Goal: Information Seeking & Learning: Learn about a topic

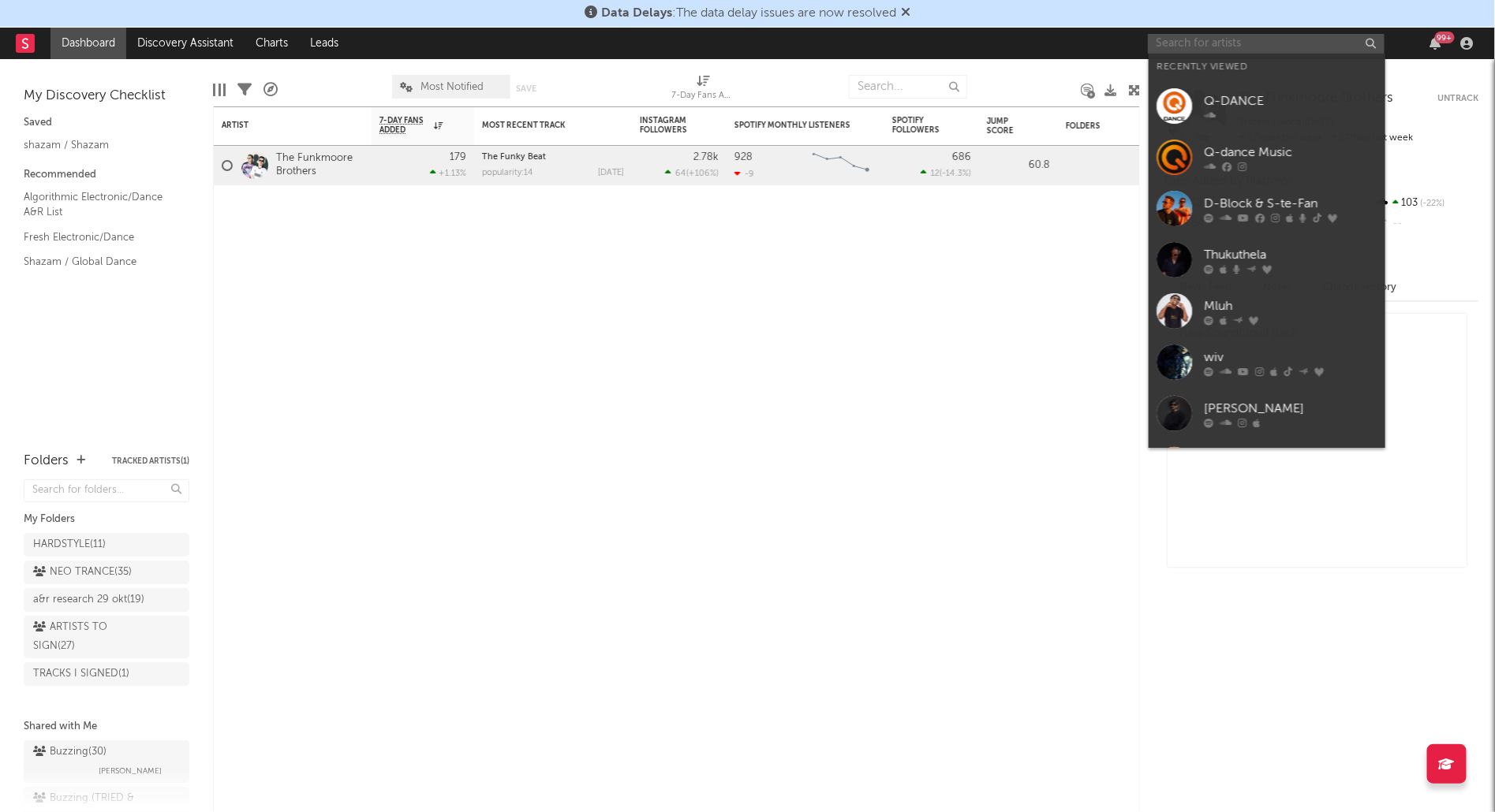
click at [1188, 42] on input "text" at bounding box center [1266, 43] width 237 height 20
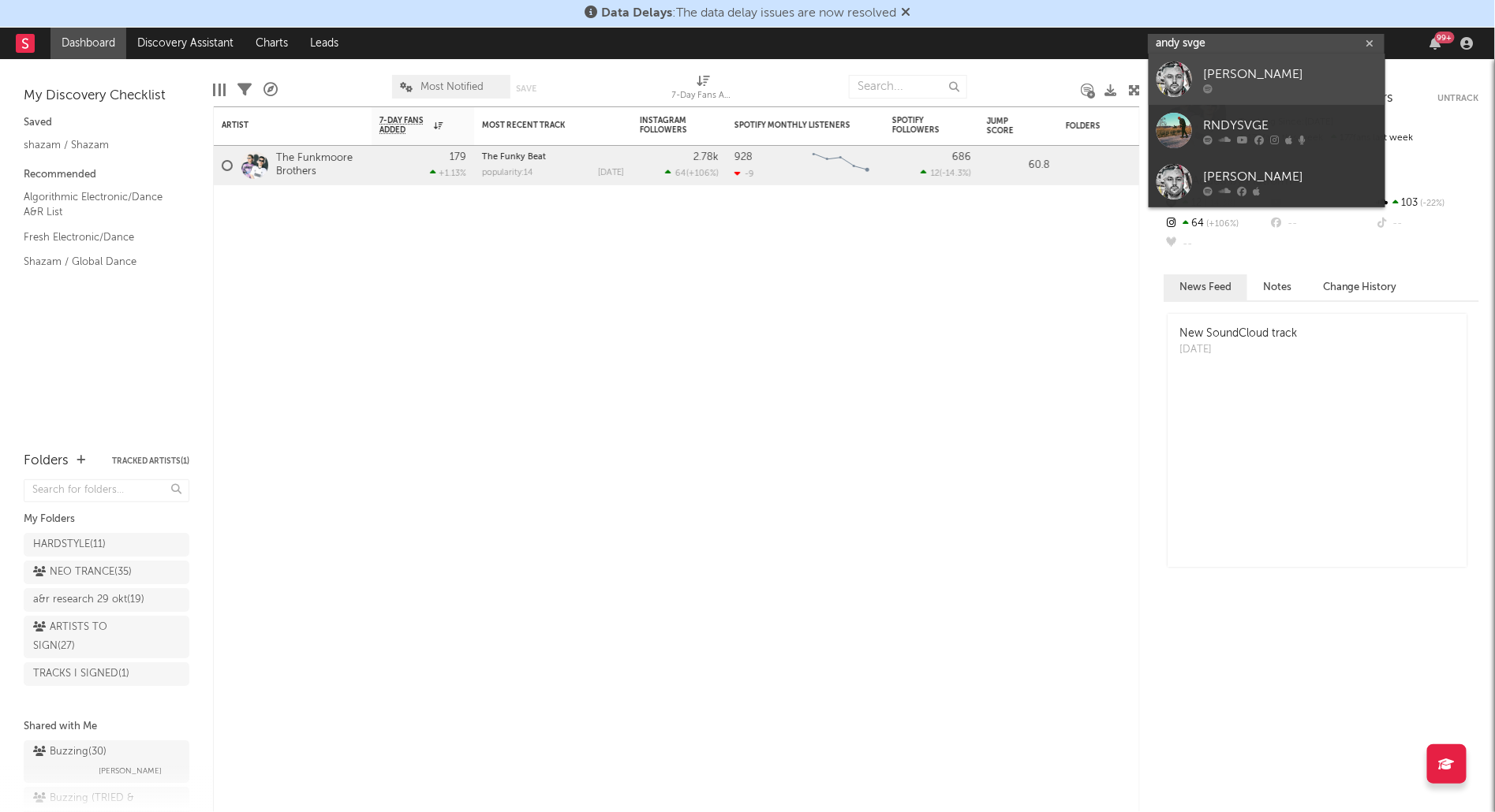
type input "andy svge"
click at [1210, 73] on div "[PERSON_NAME]" at bounding box center [1291, 75] width 174 height 19
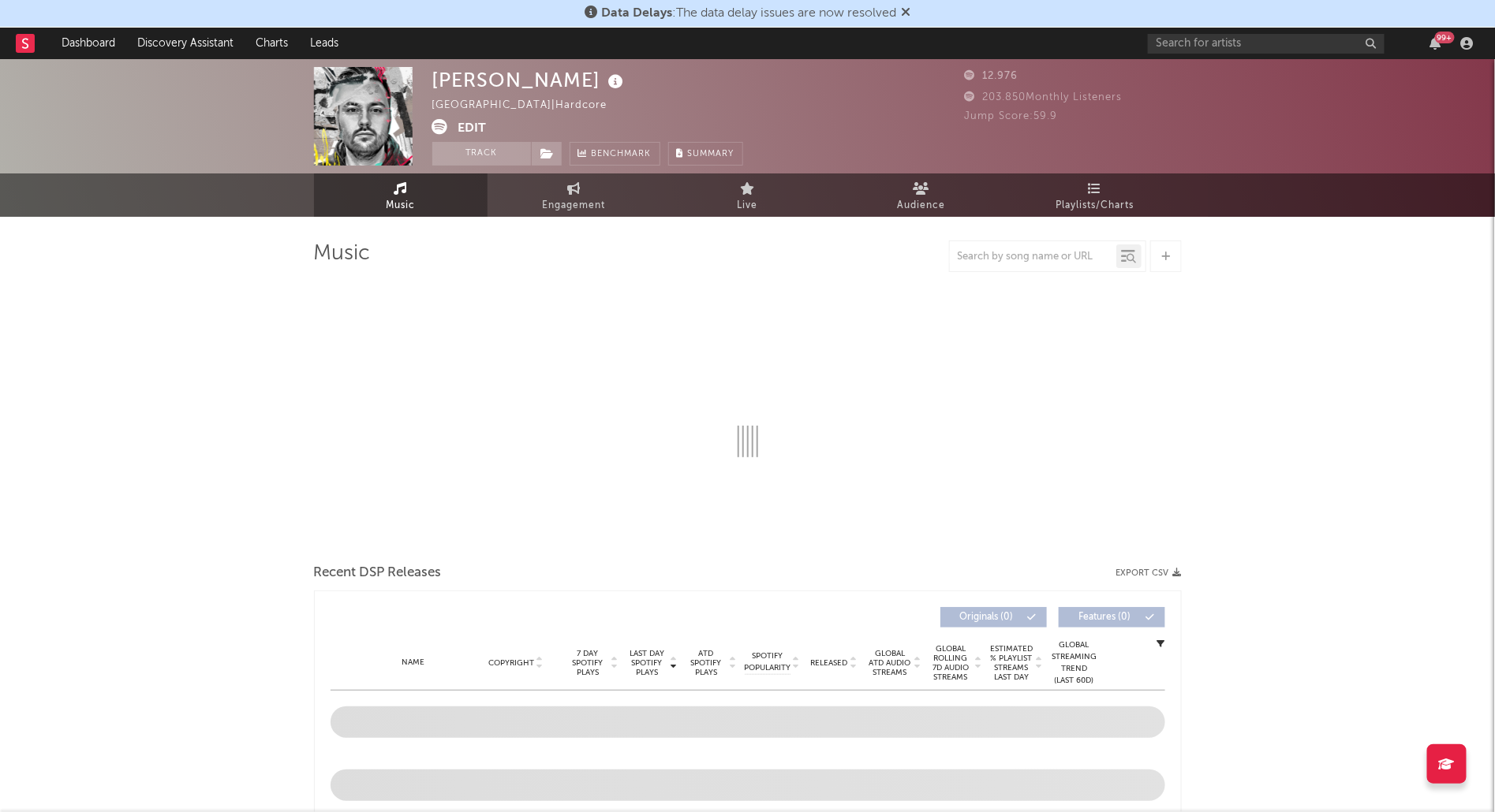
select select "6m"
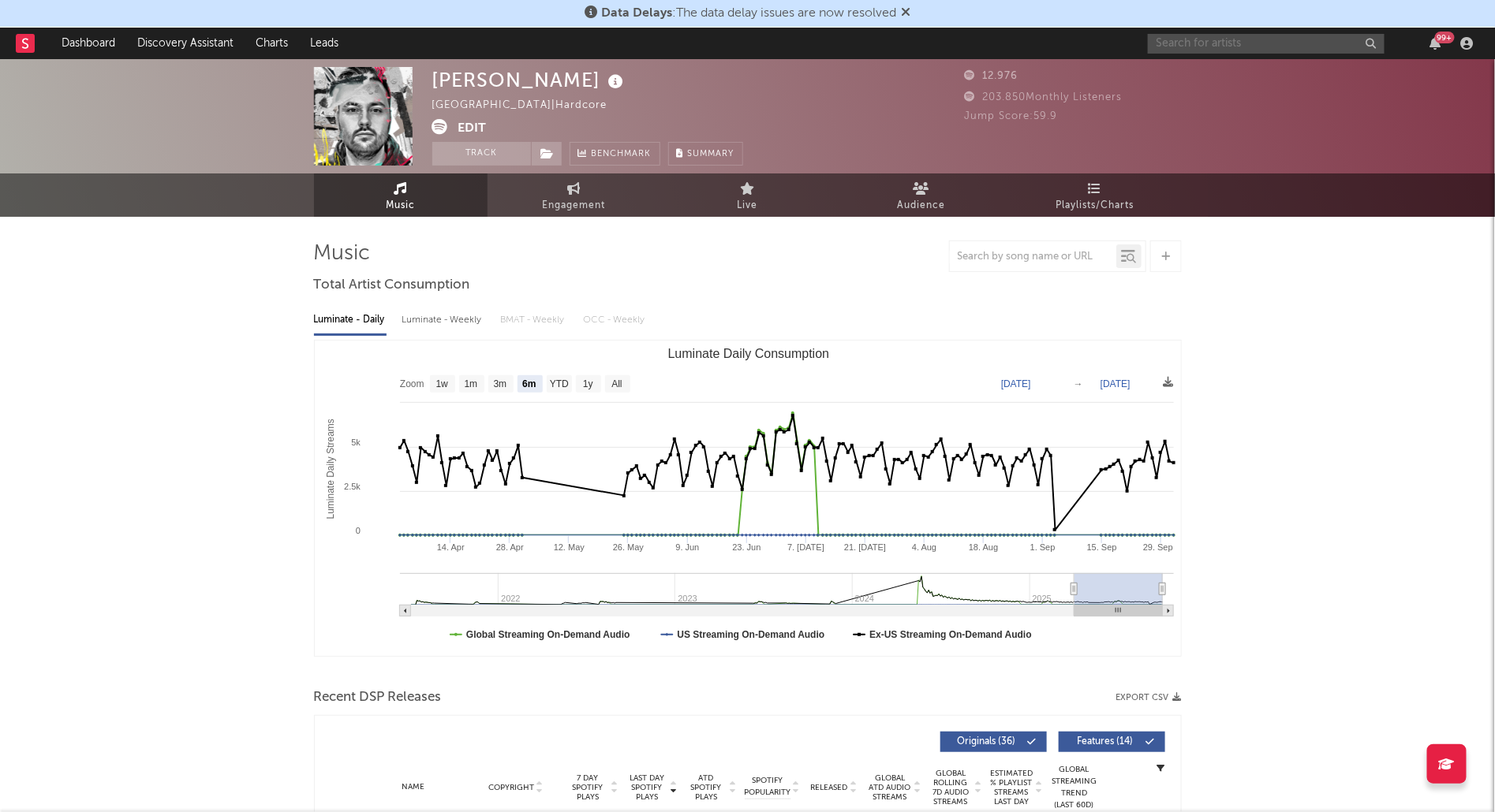
click at [1213, 44] on input "text" at bounding box center [1266, 43] width 237 height 20
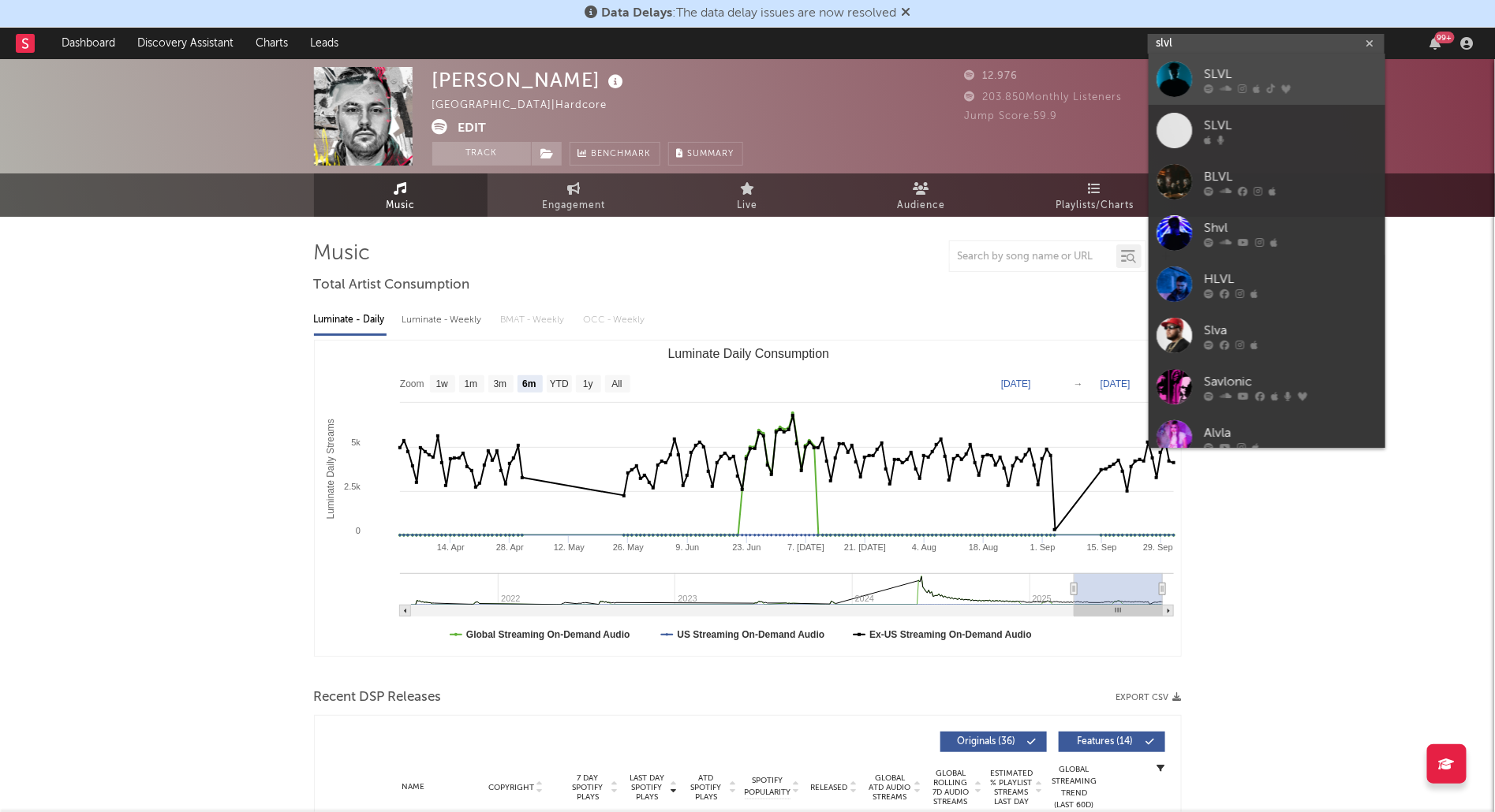
type input "slvl"
click at [1219, 82] on div "SLVL" at bounding box center [1291, 75] width 174 height 19
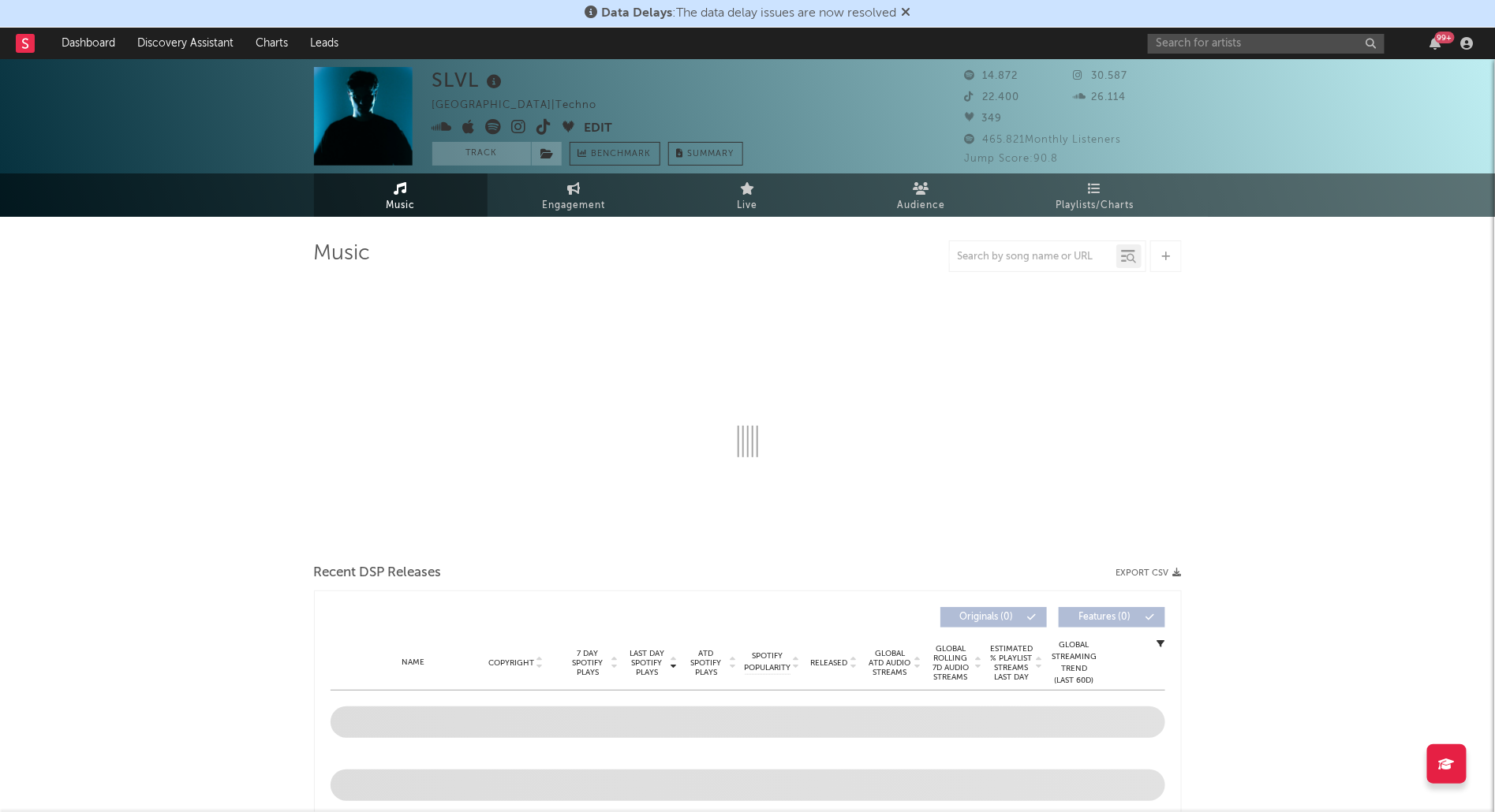
select select "1w"
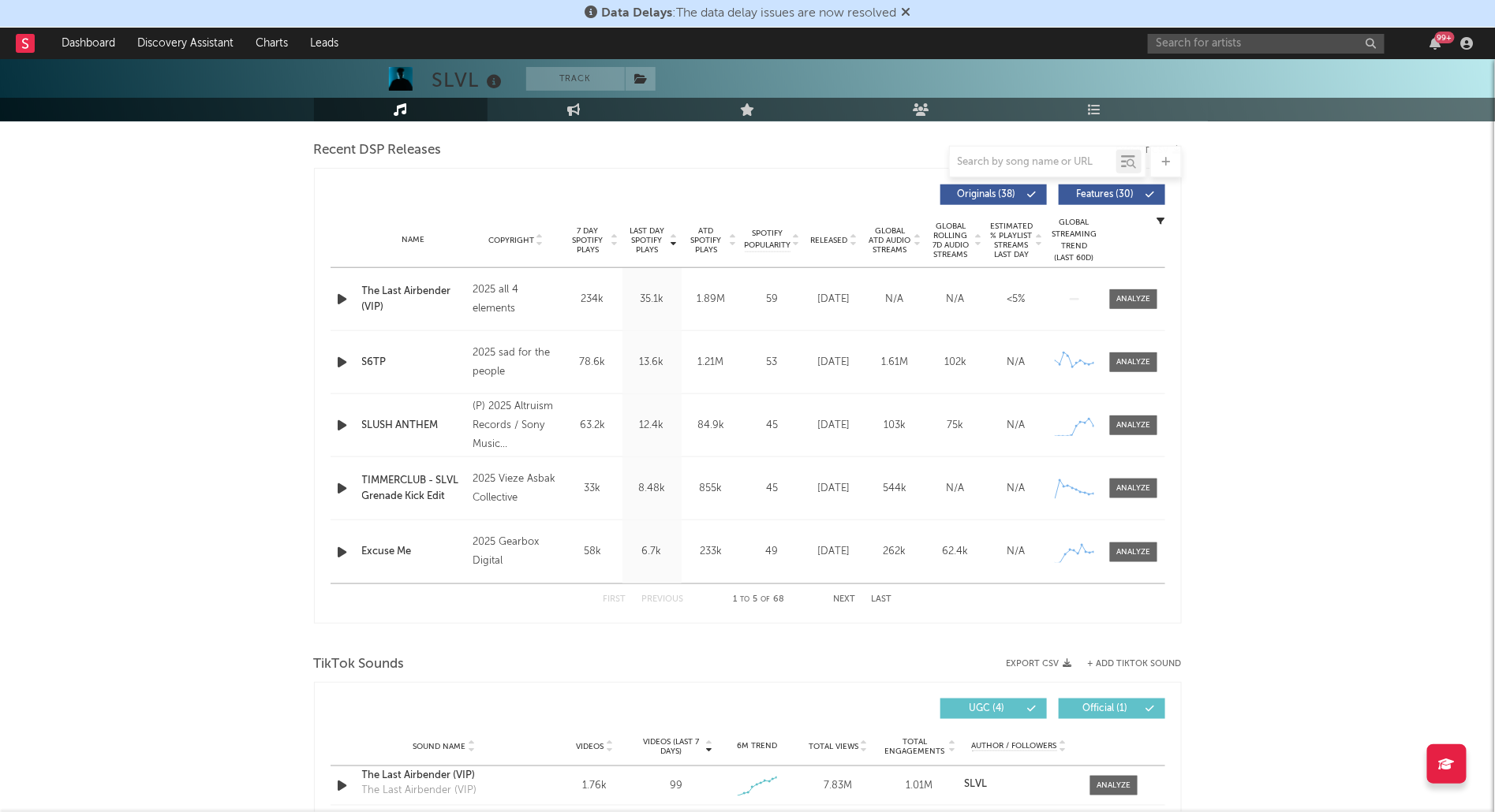
scroll to position [553, 0]
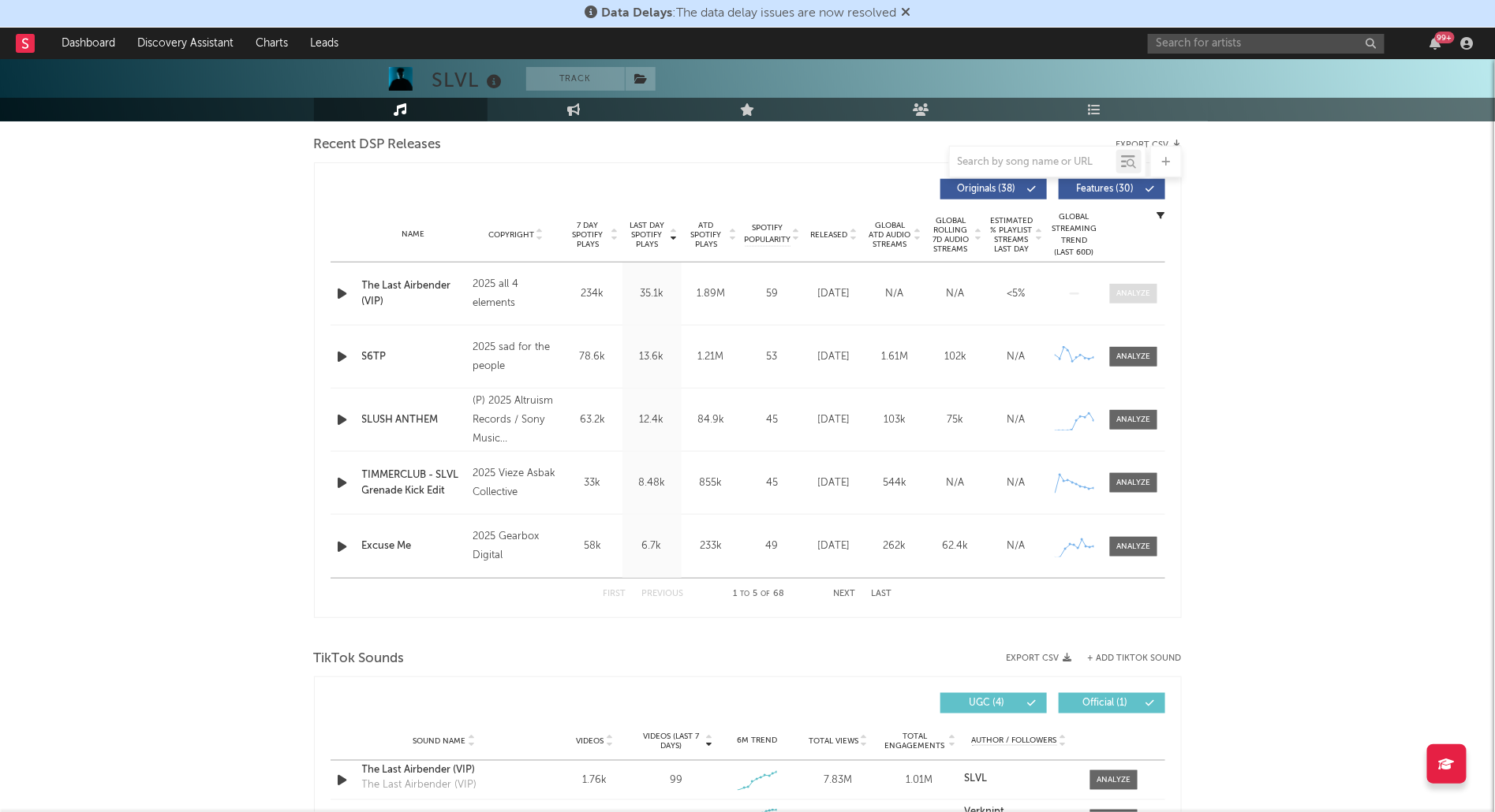
click at [1137, 291] on div at bounding box center [1134, 293] width 34 height 12
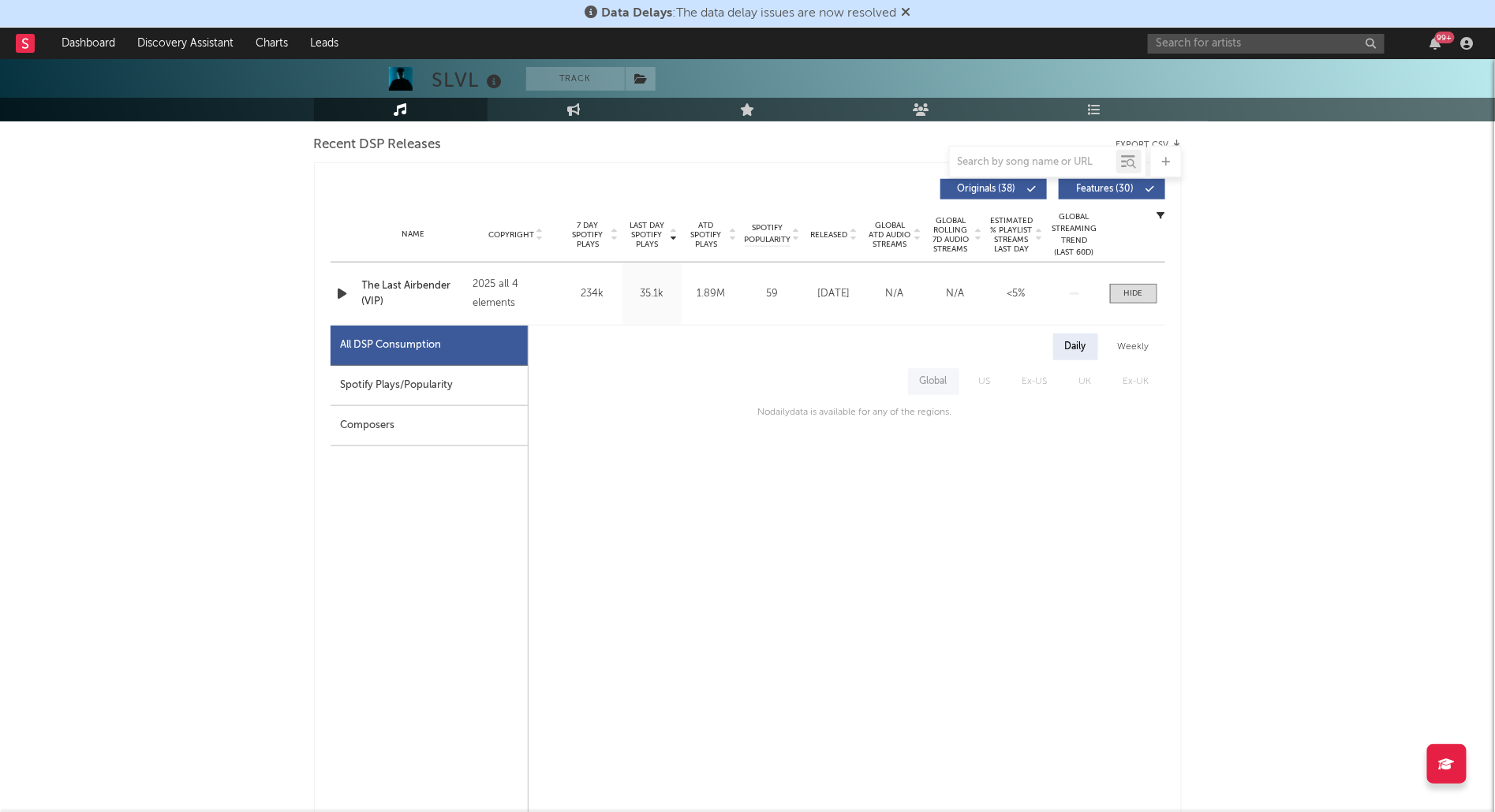
click at [384, 394] on div "Spotify Plays/Popularity" at bounding box center [429, 385] width 197 height 40
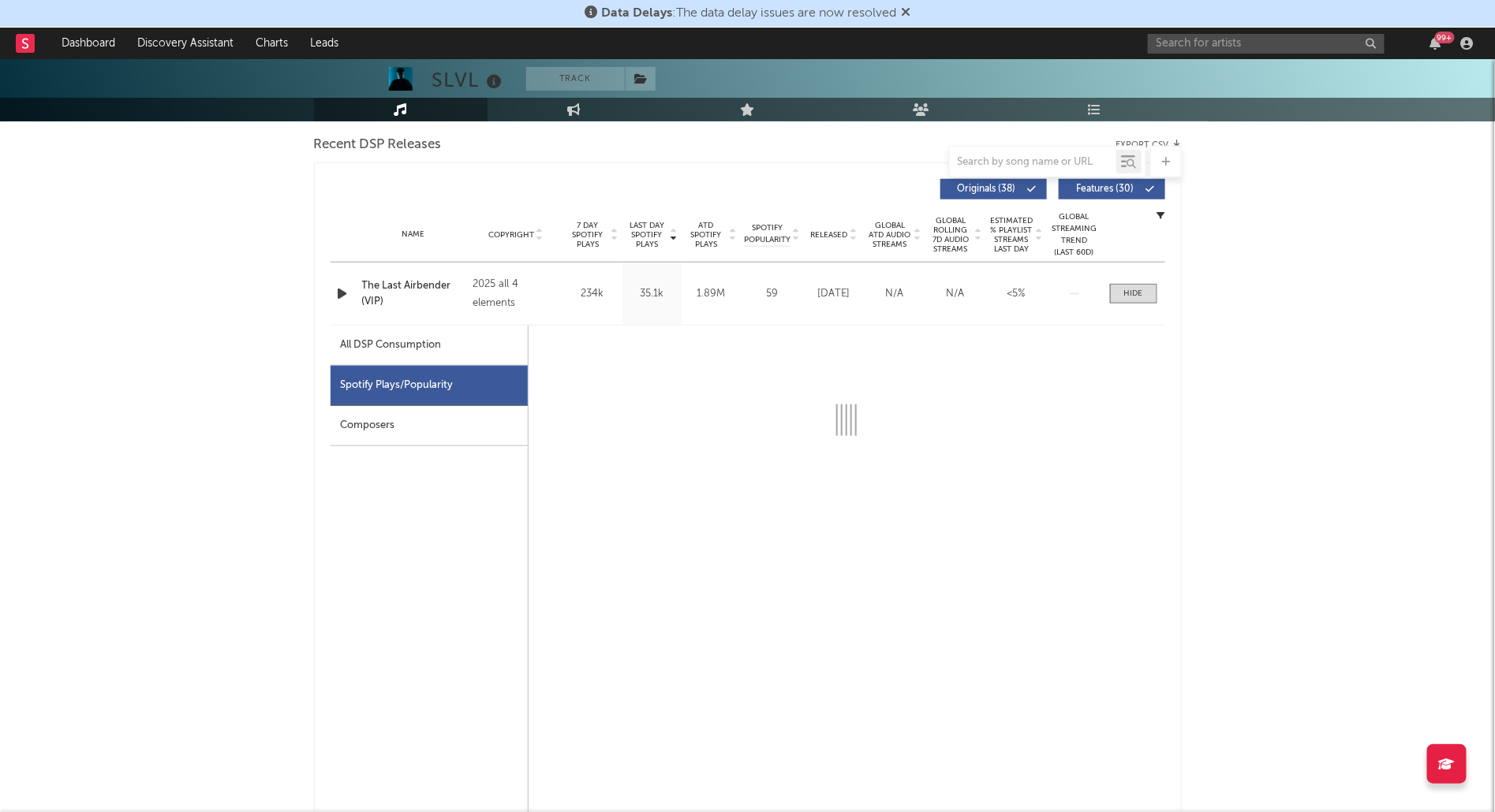
select select "1w"
